Goal: Task Accomplishment & Management: Manage account settings

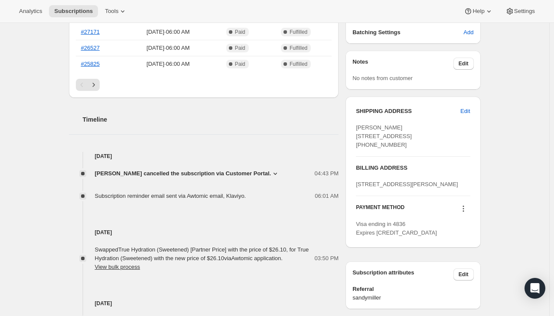
scroll to position [260, 0]
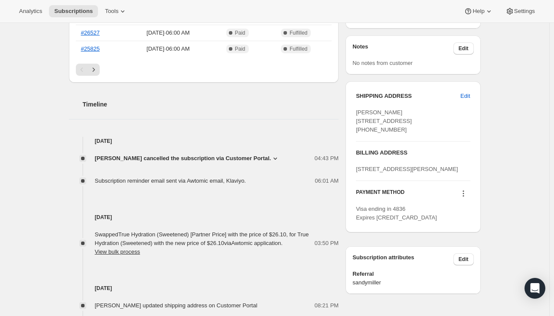
click at [175, 160] on span "[PERSON_NAME] cancelled the subscription via Customer Portal." at bounding box center [183, 158] width 176 height 9
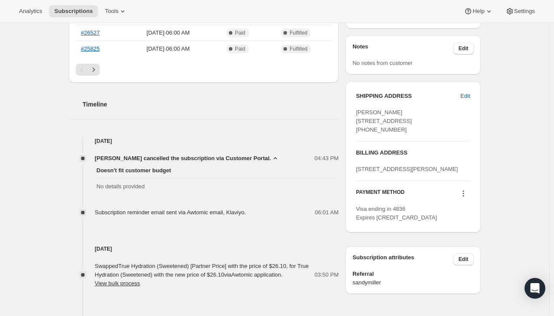
click at [69, 125] on div "[PERSON_NAME] [EMAIL_ADDRESS][DOMAIN_NAME] · [PHONE_NUMBER] 1 subscription $873…" at bounding box center [271, 133] width 419 height 688
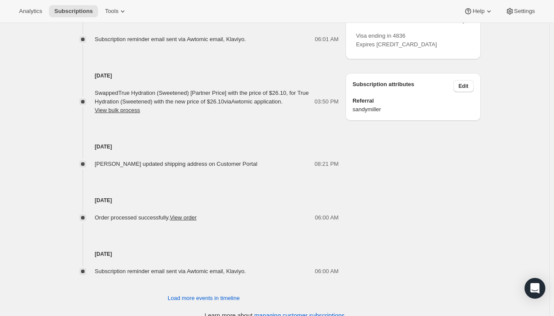
scroll to position [445, 0]
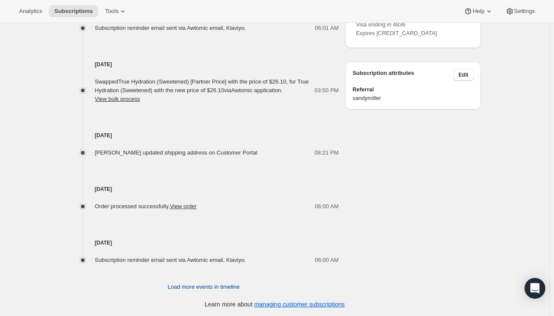
click at [196, 287] on span "Load more events in timeline" at bounding box center [204, 287] width 72 height 9
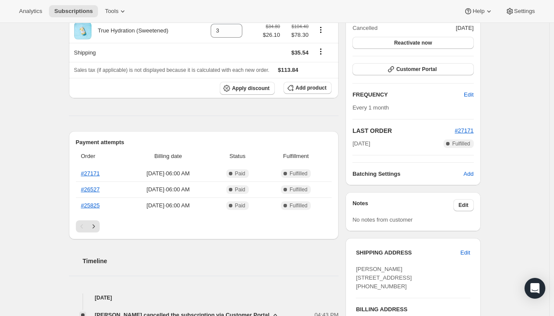
scroll to position [98, 0]
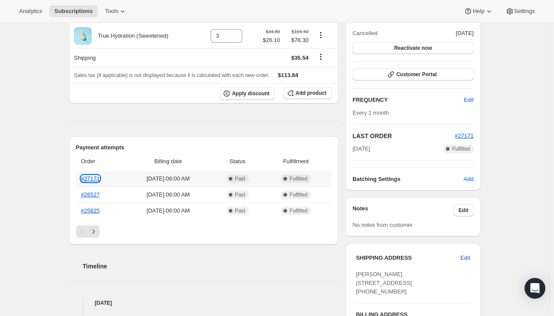
click at [92, 173] on th "#27171" at bounding box center [100, 179] width 49 height 16
click at [97, 179] on link "#27171" at bounding box center [90, 179] width 19 height 7
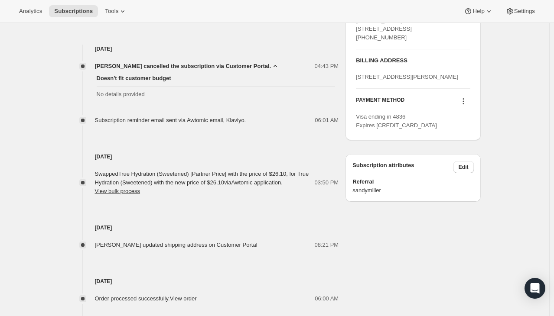
scroll to position [358, 0]
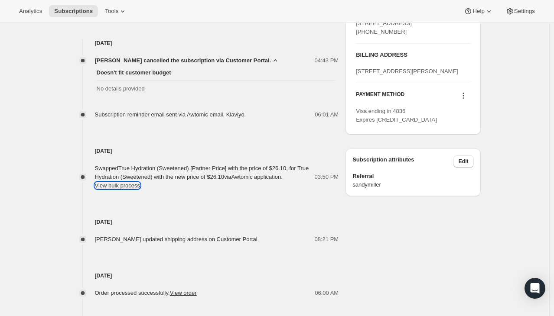
click at [129, 186] on button "View bulk process" at bounding box center [118, 186] width 46 height 7
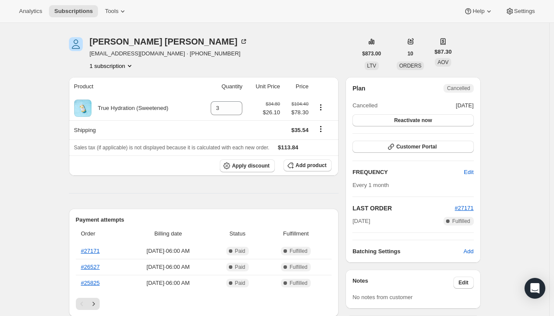
scroll to position [0, 0]
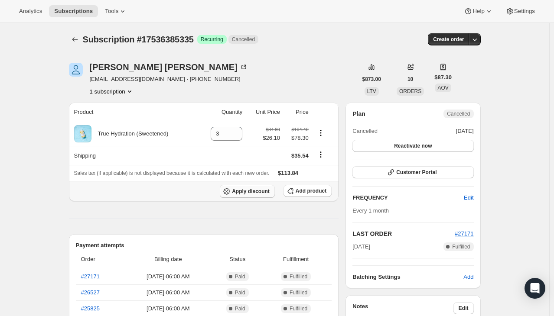
click at [263, 190] on span "Apply discount" at bounding box center [251, 191] width 38 height 7
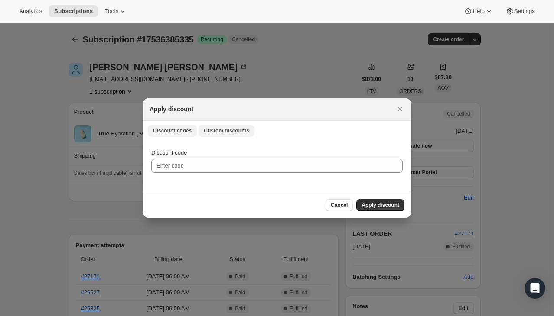
click at [210, 131] on span "Custom discounts" at bounding box center [227, 130] width 46 height 7
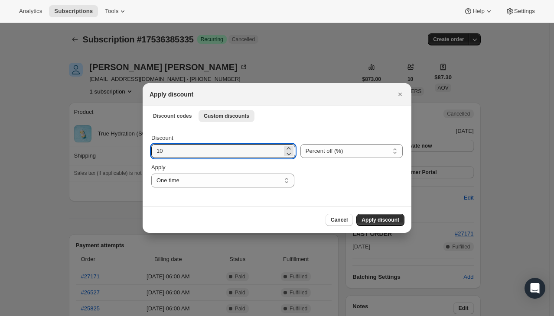
drag, startPoint x: 215, startPoint y: 151, endPoint x: 124, endPoint y: 152, distance: 91.5
type input "25"
click at [274, 127] on div "Discount 25 Percent off (%) Amount off ($) Percent off (%) Apply One time Speci…" at bounding box center [277, 166] width 269 height 82
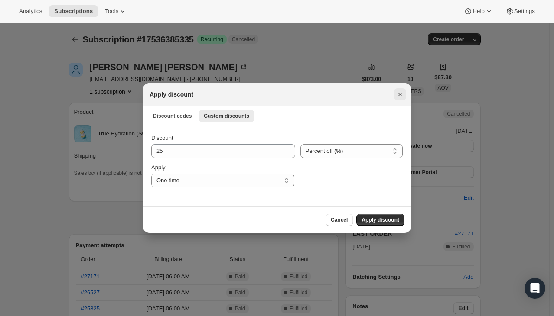
click at [402, 96] on icon "Close" at bounding box center [400, 94] width 9 height 9
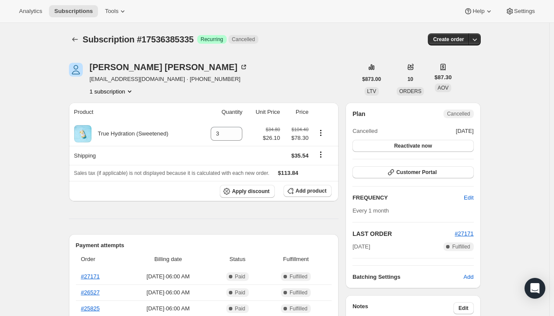
click at [321, 80] on div "[PERSON_NAME] [EMAIL_ADDRESS][DOMAIN_NAME] · [PHONE_NUMBER] 1 subscription" at bounding box center [213, 79] width 288 height 33
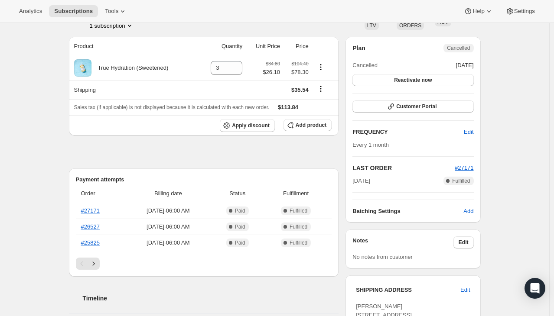
scroll to position [87, 0]
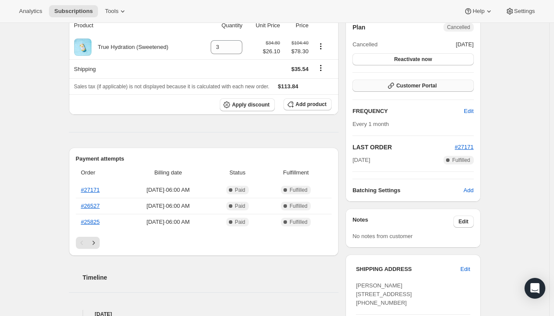
click at [413, 82] on span "Customer Portal" at bounding box center [416, 85] width 40 height 7
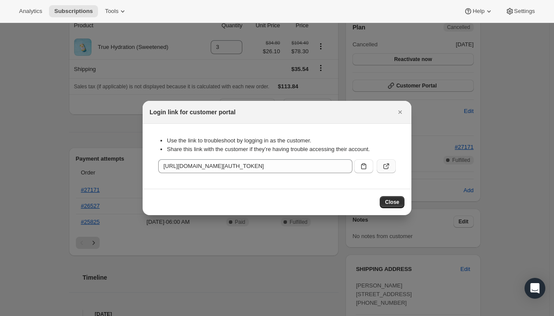
click at [385, 160] on button ":rbq:" at bounding box center [386, 167] width 19 height 14
click at [400, 111] on icon "Close" at bounding box center [400, 112] width 9 height 9
